Goal: Transaction & Acquisition: Subscribe to service/newsletter

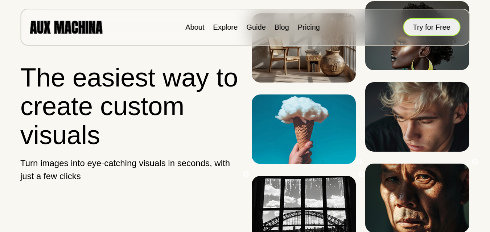
click at [436, 26] on button "Try for Free" at bounding box center [431, 27] width 57 height 18
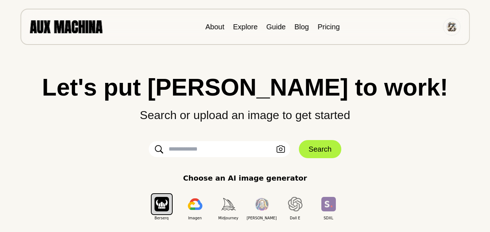
click at [233, 153] on input "text" at bounding box center [219, 149] width 141 height 16
click at [235, 152] on input "text" at bounding box center [219, 149] width 141 height 16
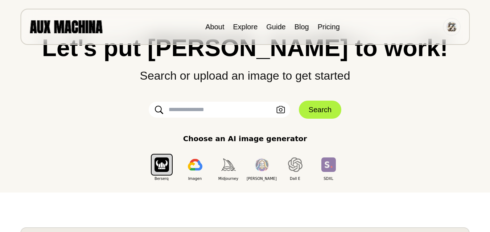
scroll to position [73, 0]
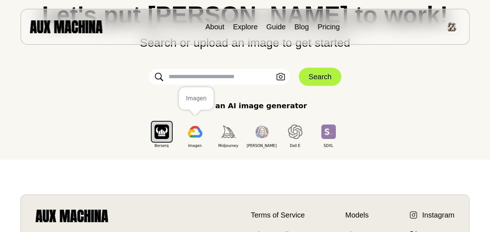
click at [195, 134] on img "button" at bounding box center [195, 132] width 15 height 12
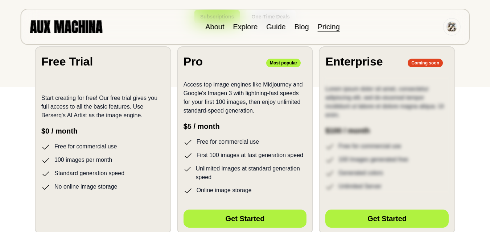
scroll to position [181, 0]
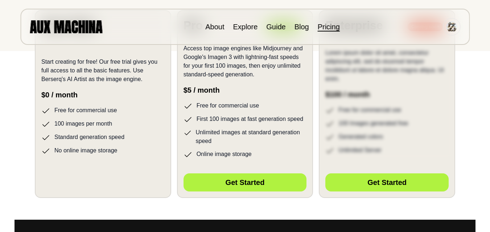
click at [129, 150] on li "No online image storage" at bounding box center [102, 150] width 123 height 9
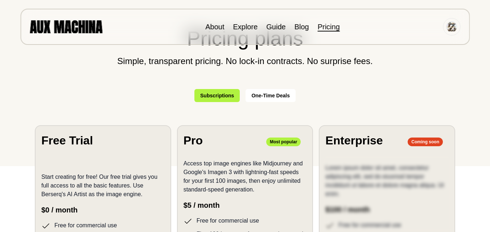
scroll to position [0, 0]
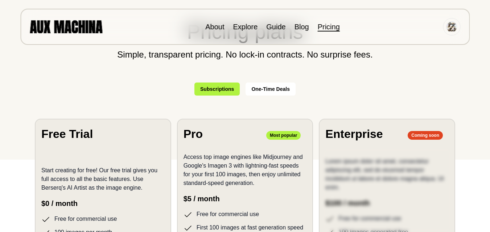
click at [126, 170] on p "Start creating for free! Our free trial gives you full access to all the basic …" at bounding box center [102, 179] width 123 height 26
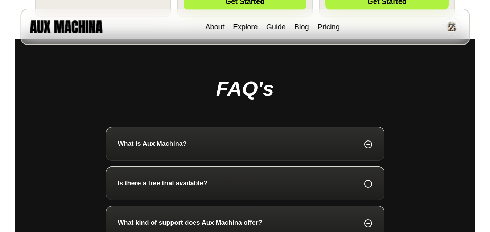
scroll to position [399, 0]
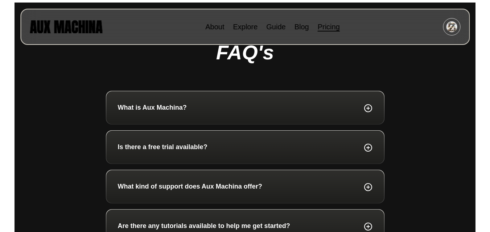
click at [273, 154] on div "Is there a free trial available?" at bounding box center [245, 147] width 278 height 33
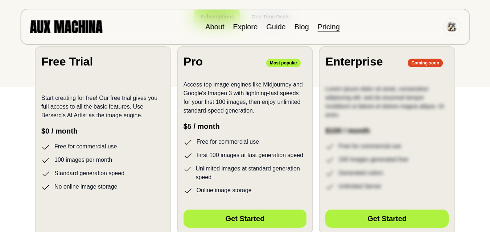
scroll to position [181, 0]
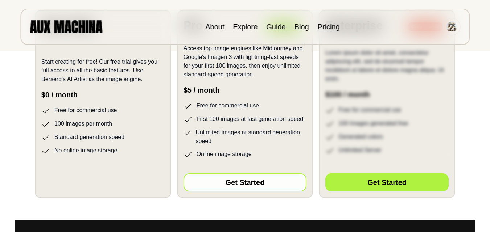
drag, startPoint x: 245, startPoint y: 187, endPoint x: 216, endPoint y: 188, distance: 29.4
click at [245, 187] on button "Get Started" at bounding box center [244, 183] width 123 height 18
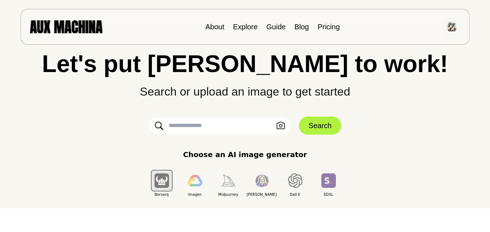
scroll to position [36, 0]
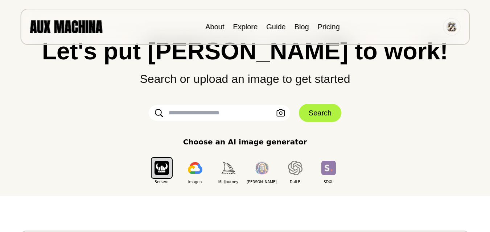
click at [230, 177] on button "button" at bounding box center [229, 168] width 22 height 22
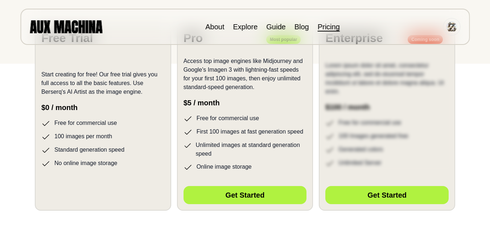
scroll to position [181, 0]
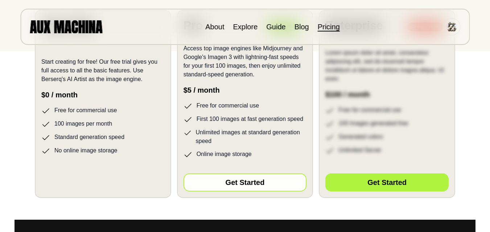
click at [246, 180] on button "Get Started" at bounding box center [244, 183] width 123 height 18
